Goal: Information Seeking & Learning: Learn about a topic

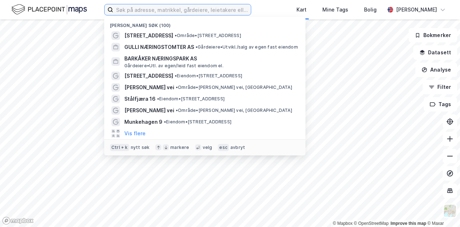
click at [172, 6] on input at bounding box center [182, 9] width 138 height 11
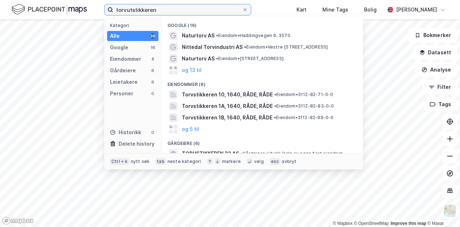
click at [204, 8] on input "torvutstikkeren" at bounding box center [177, 9] width 129 height 11
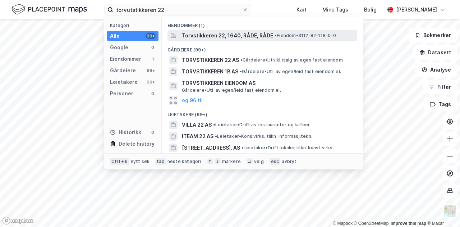
click at [211, 31] on span "Torvstikkeren 22, 1640, RÅDE, RÅDE" at bounding box center [227, 35] width 91 height 9
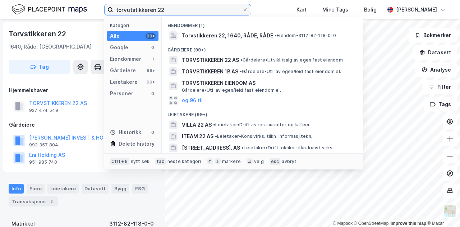
click at [137, 14] on input "torvutstikkeren 22" at bounding box center [177, 9] width 129 height 11
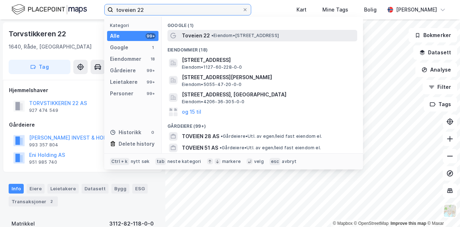
type input "toveien 22"
click at [207, 36] on span "Toveien 22" at bounding box center [196, 35] width 28 height 9
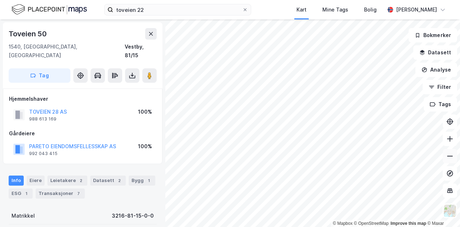
click at [452, 156] on icon at bounding box center [449, 155] width 7 height 7
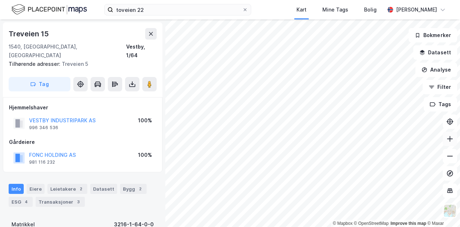
click at [445, 135] on button at bounding box center [450, 139] width 14 height 14
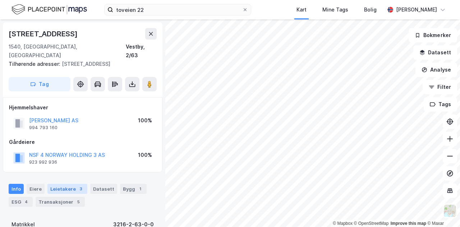
click at [64, 184] on div "Leietakere 3" at bounding box center [67, 189] width 40 height 10
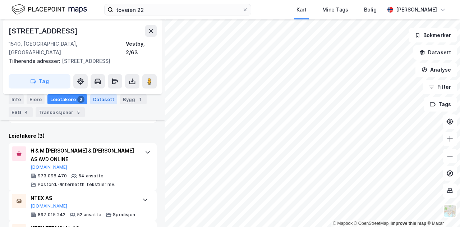
scroll to position [225, 0]
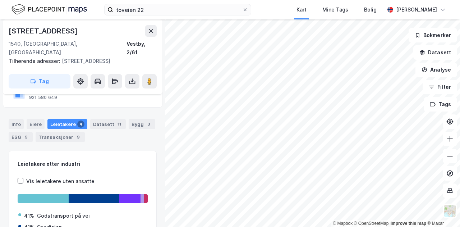
scroll to position [66, 0]
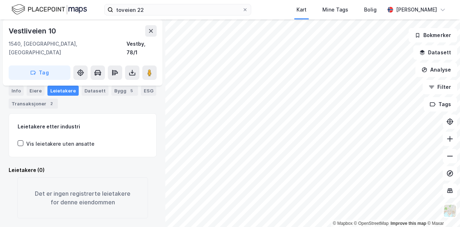
scroll to position [56, 0]
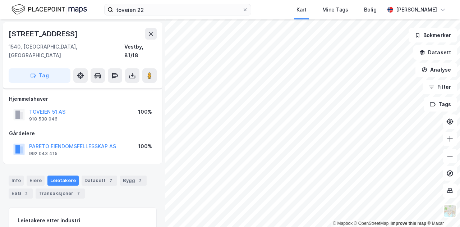
scroll to position [88, 0]
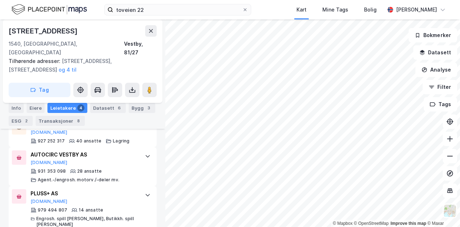
scroll to position [272, 0]
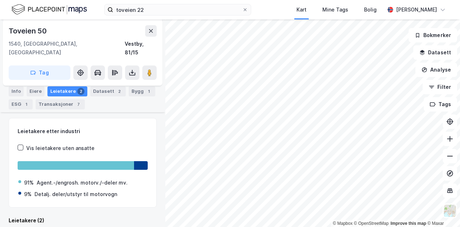
scroll to position [166, 0]
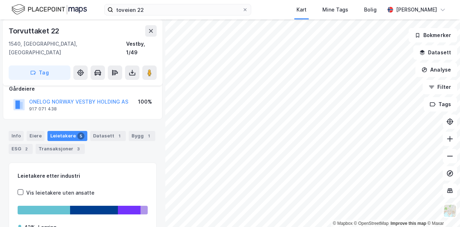
scroll to position [180, 0]
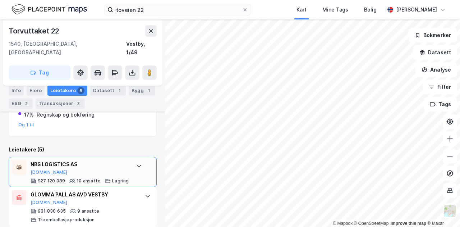
click at [137, 163] on icon at bounding box center [139, 166] width 6 height 6
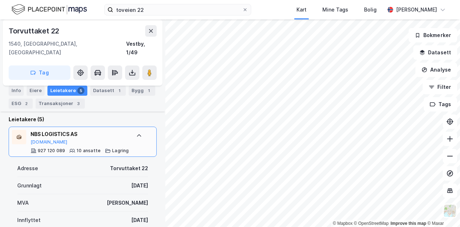
scroll to position [211, 0]
click at [138, 129] on div at bounding box center [138, 134] width 11 height 11
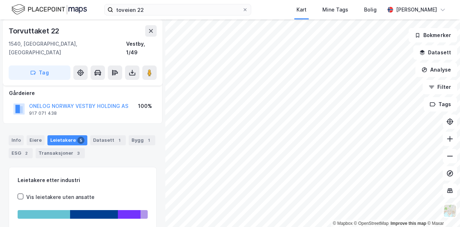
scroll to position [0, 0]
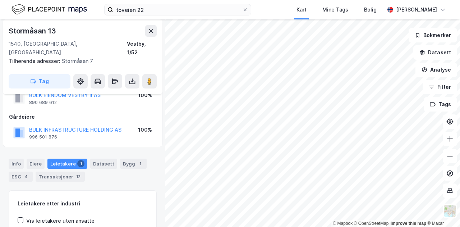
scroll to position [24, 0]
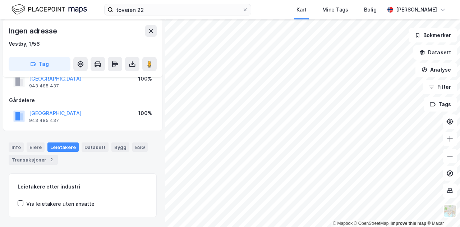
scroll to position [24, 0]
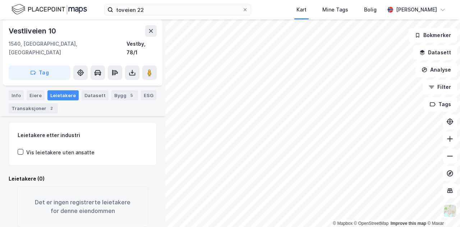
scroll to position [50, 0]
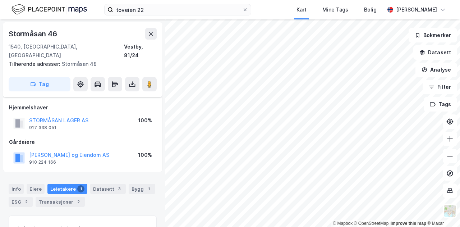
scroll to position [6, 0]
